Goal: Navigation & Orientation: Understand site structure

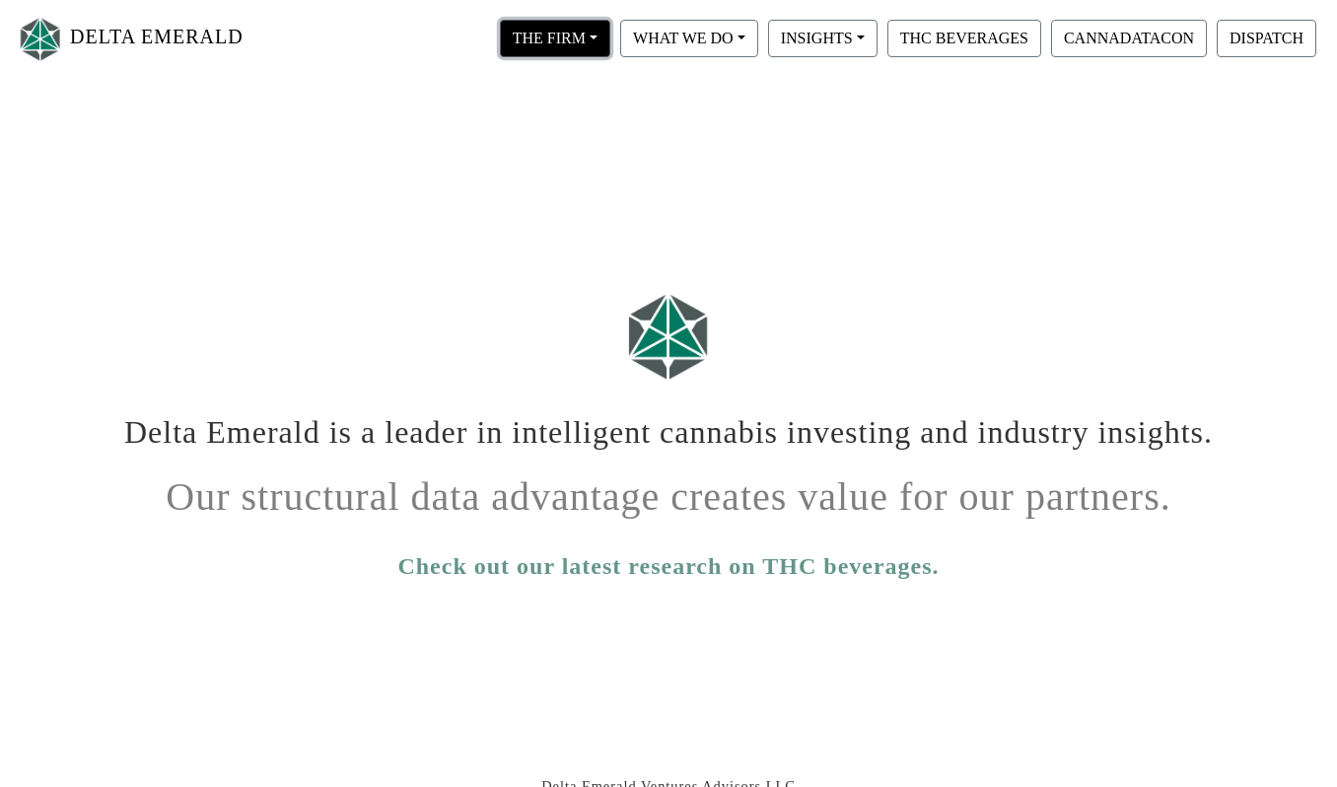
click at [581, 33] on button "THE FIRM" at bounding box center [555, 38] width 110 height 37
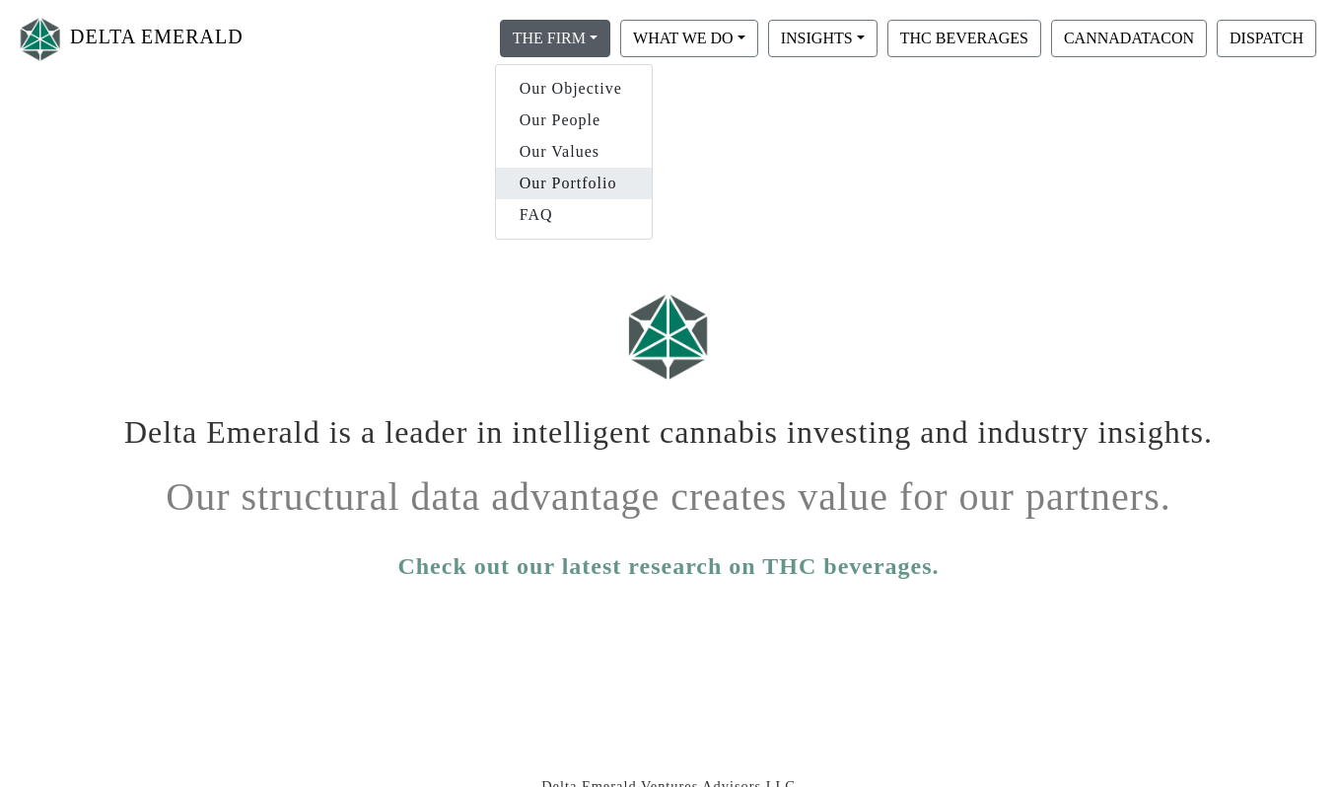
click at [580, 181] on link "Our Portfolio" at bounding box center [574, 184] width 156 height 32
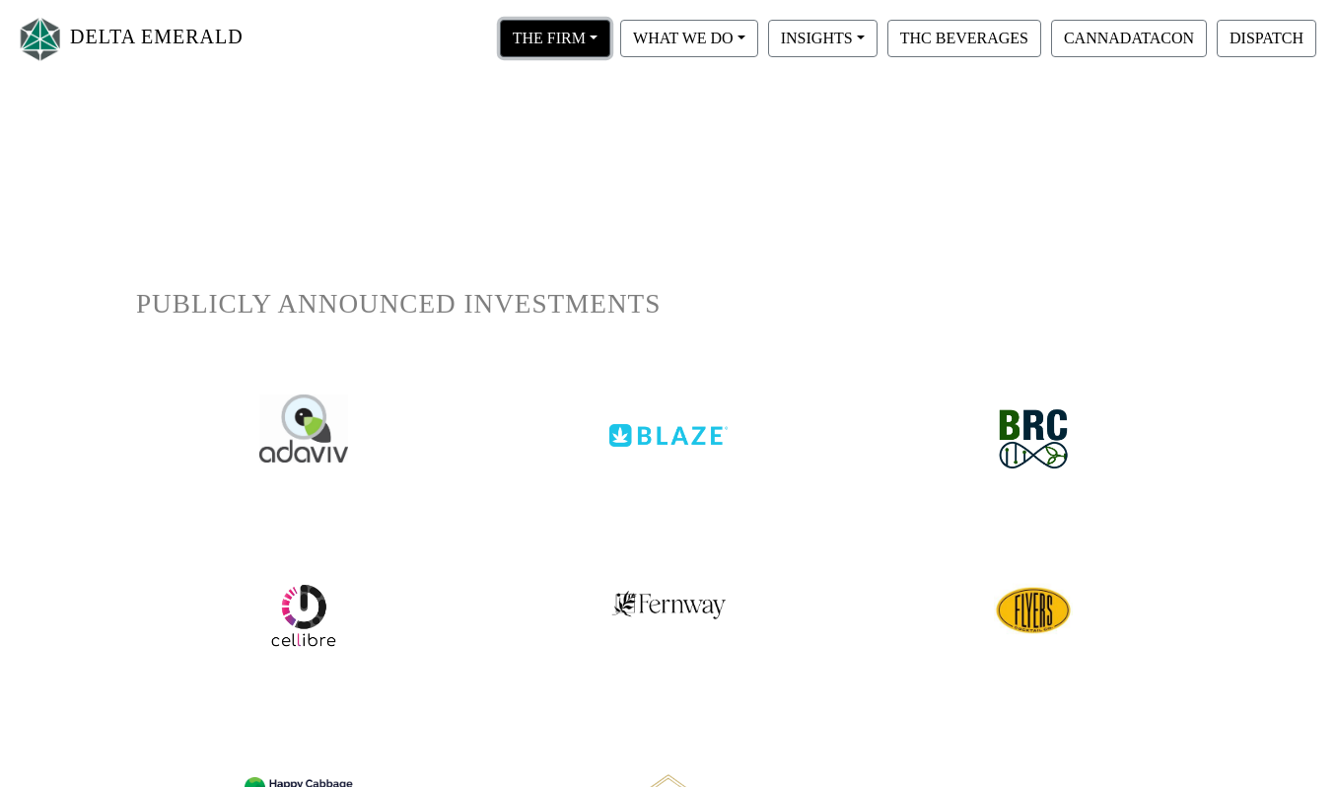
click at [581, 28] on button "THE FIRM" at bounding box center [555, 38] width 110 height 37
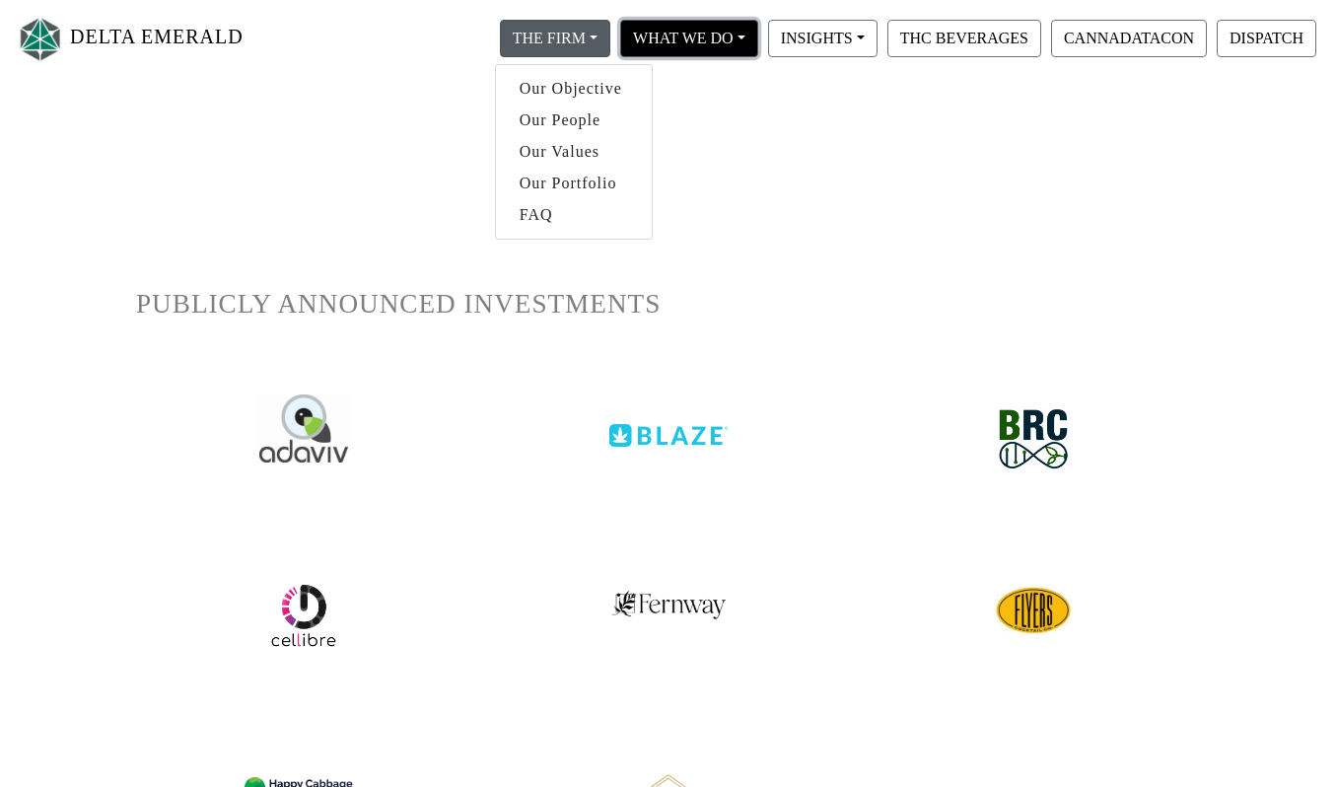
click at [611, 39] on button "WHAT WE DO" at bounding box center [555, 38] width 110 height 37
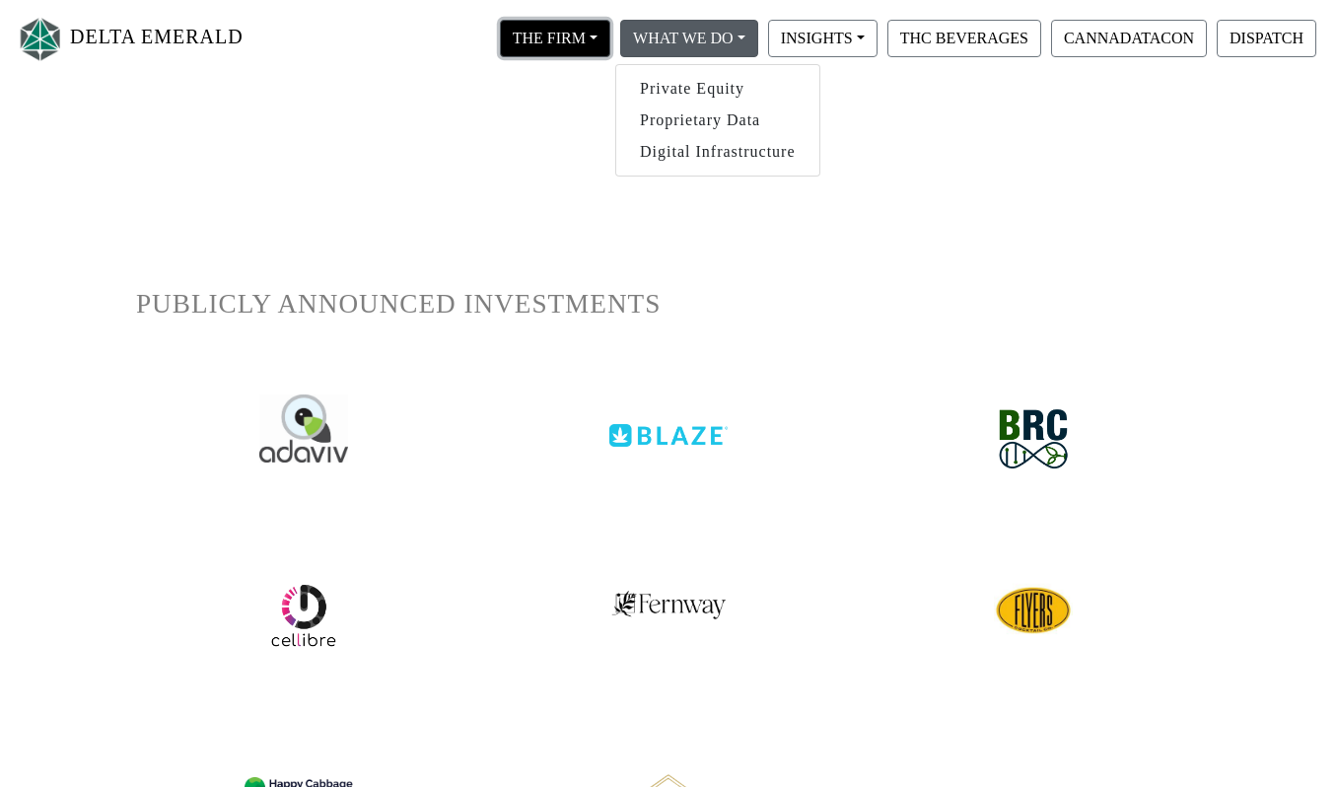
click at [547, 32] on button "THE FIRM" at bounding box center [555, 38] width 110 height 37
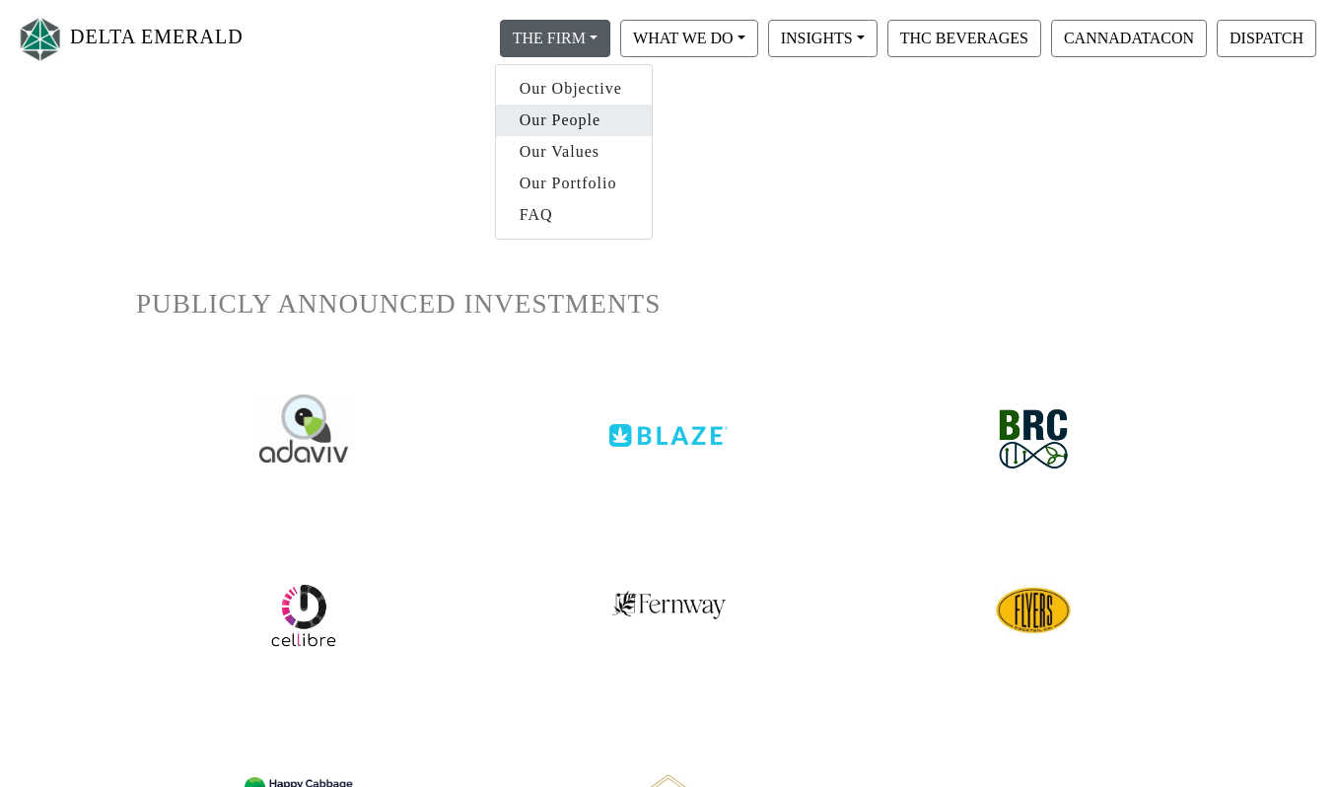
click at [543, 133] on link "Our People" at bounding box center [574, 121] width 156 height 32
